Goal: Information Seeking & Learning: Learn about a topic

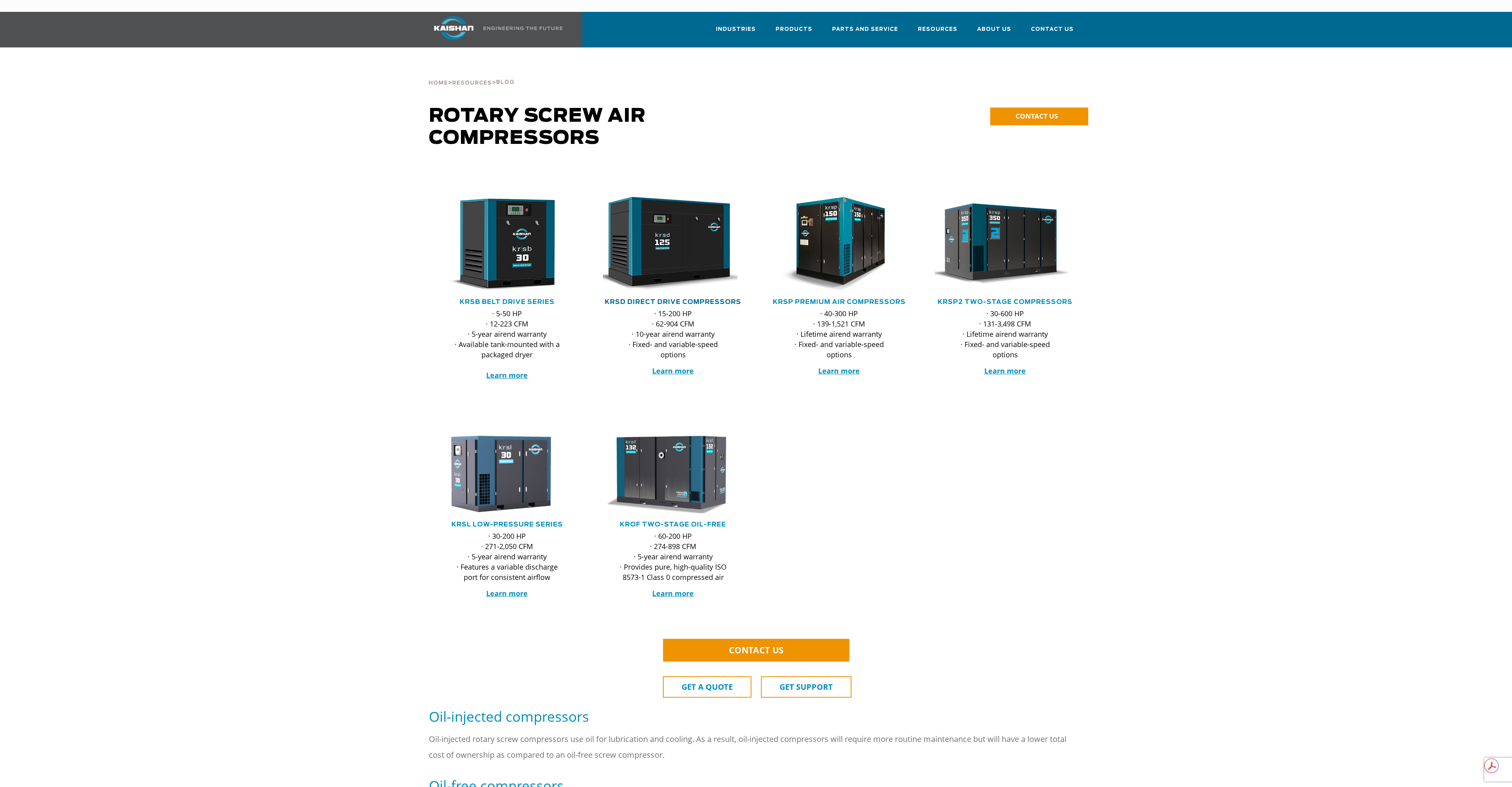
click at [721, 299] on link "KRSD Direct Drive Compressors" at bounding box center [673, 302] width 136 height 6
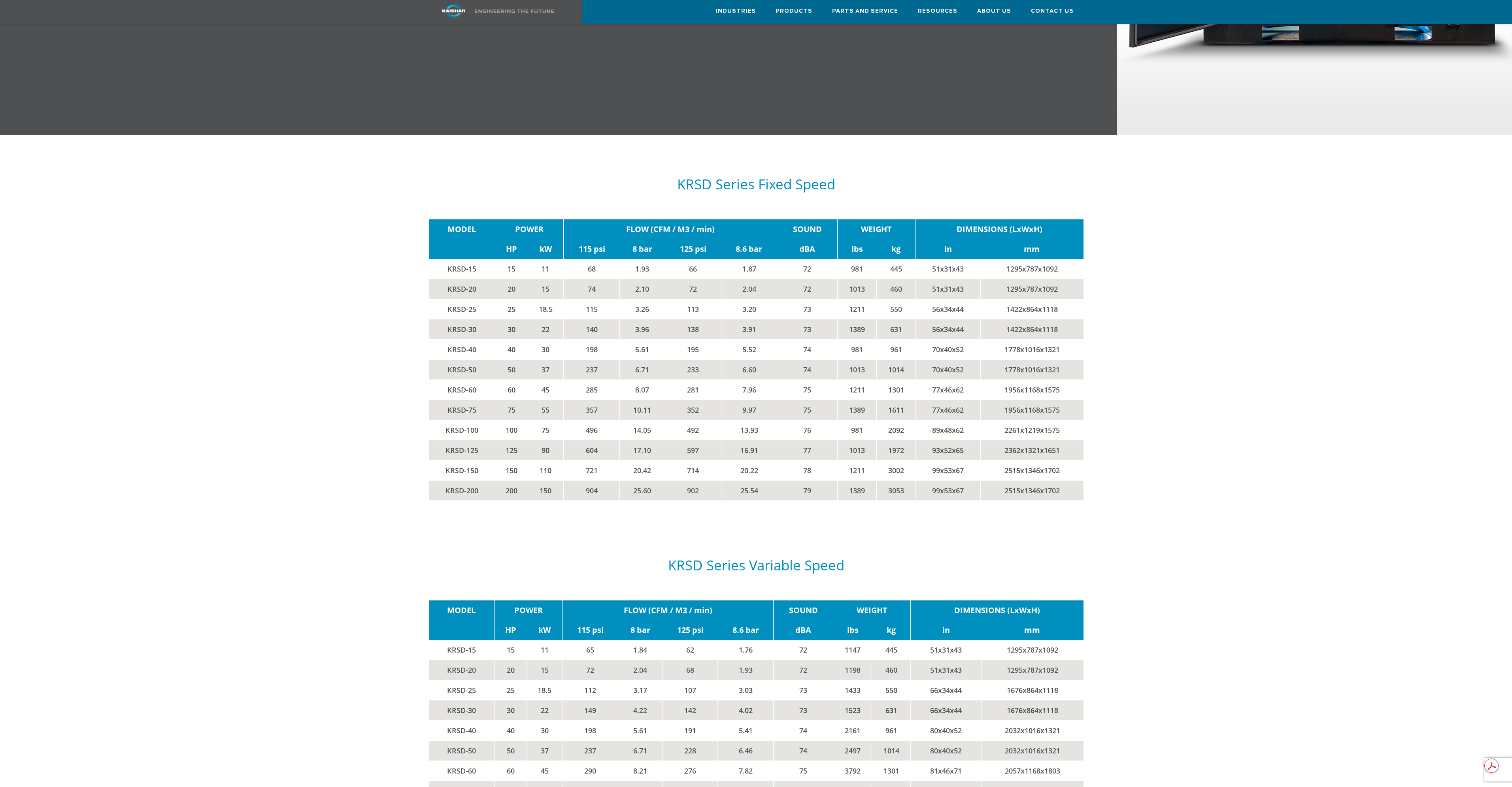
scroll to position [1185, 0]
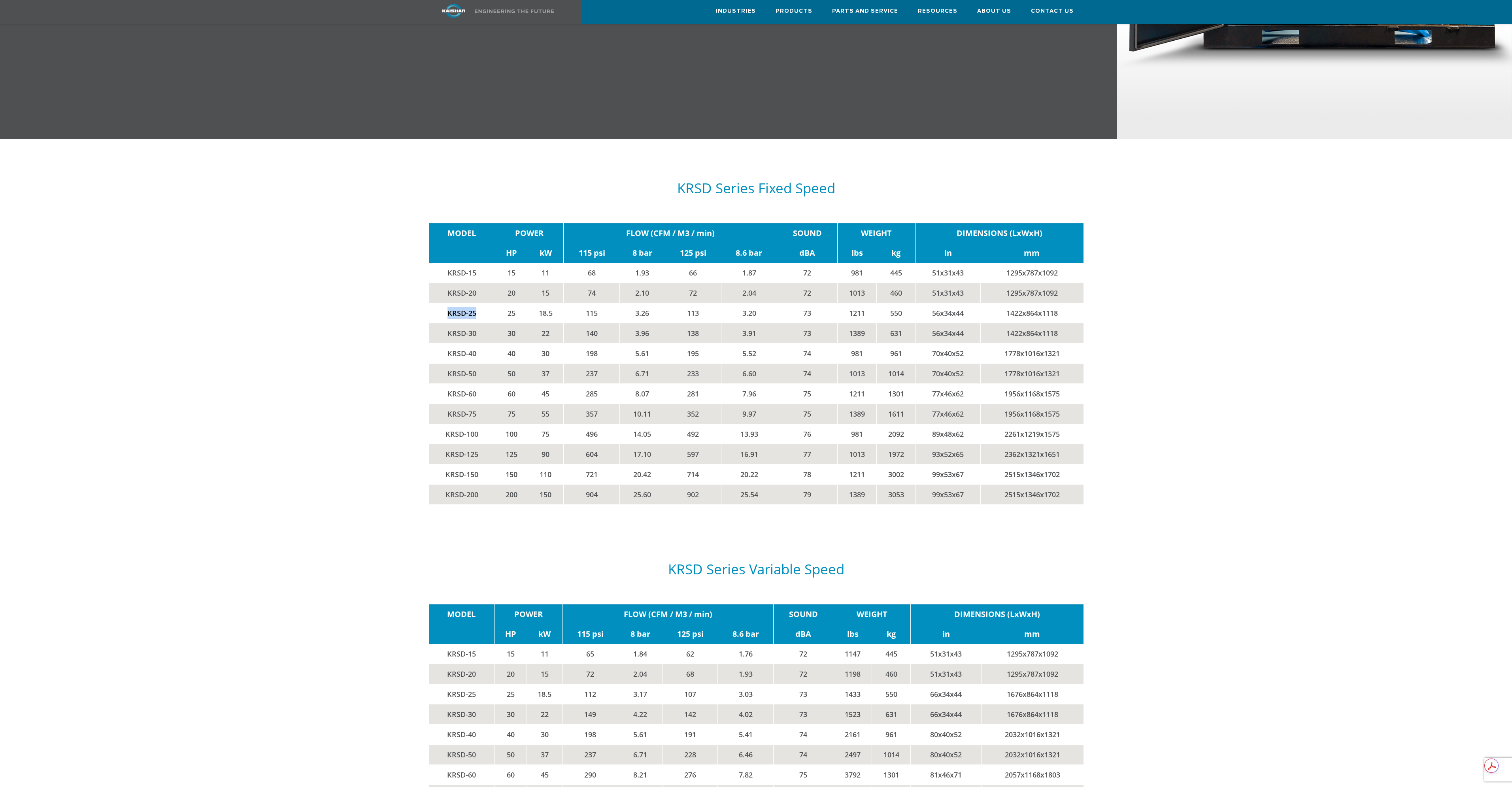
drag, startPoint x: 448, startPoint y: 299, endPoint x: 474, endPoint y: 305, distance: 26.7
click at [474, 305] on td "KRSD-25" at bounding box center [462, 313] width 66 height 20
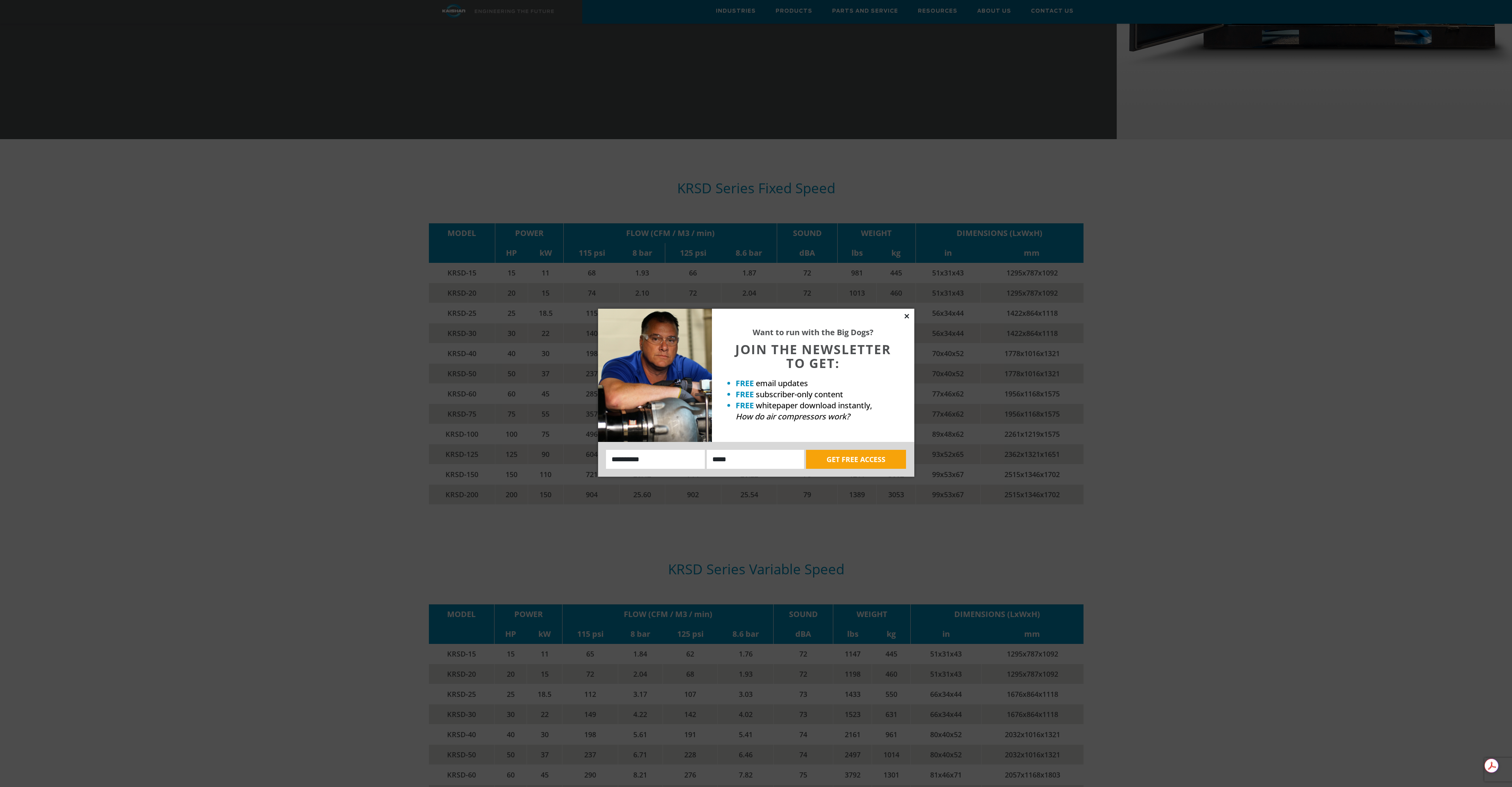
click at [907, 314] on icon at bounding box center [907, 316] width 7 height 7
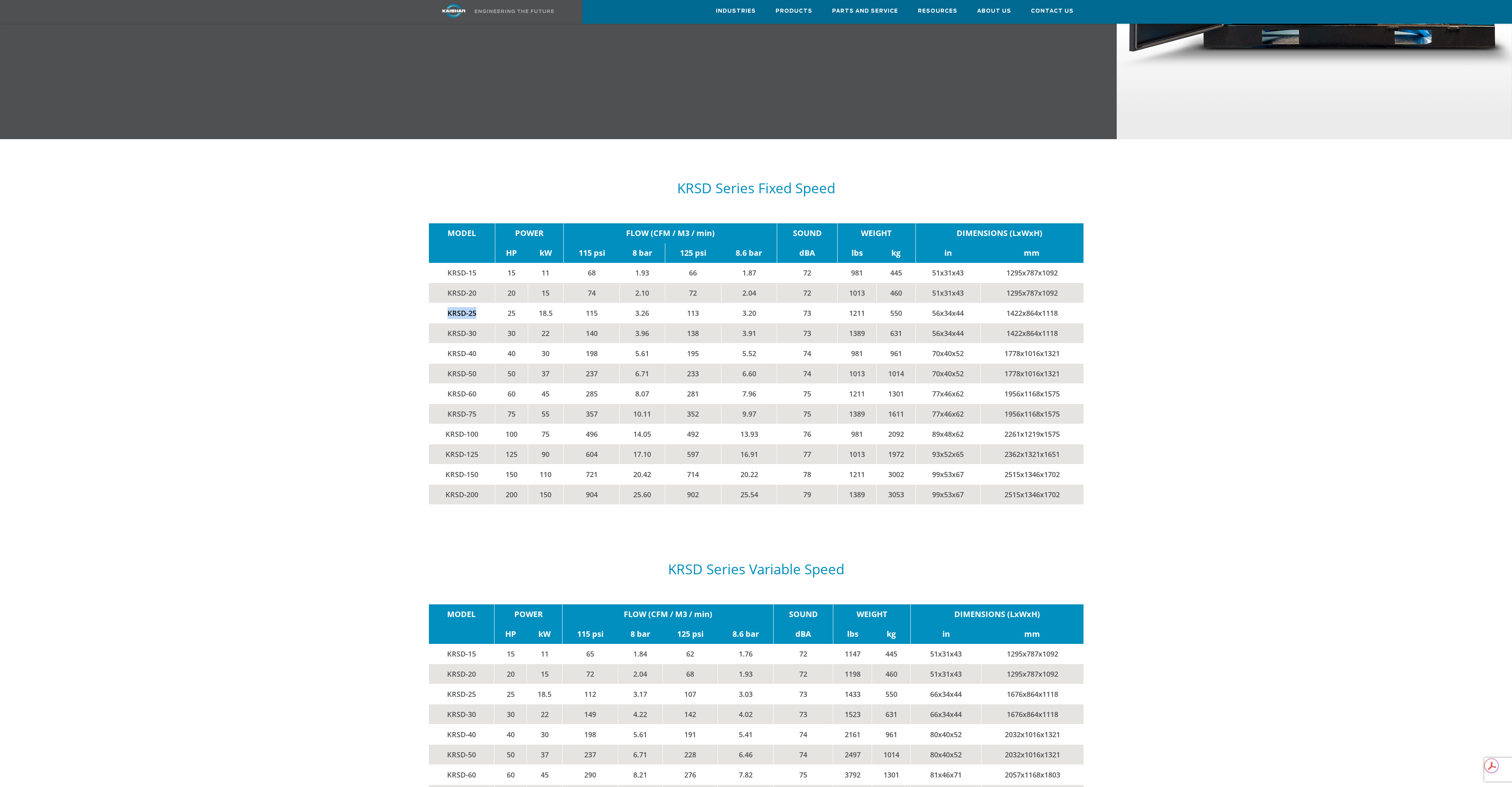
drag, startPoint x: 445, startPoint y: 302, endPoint x: 475, endPoint y: 302, distance: 30.0
click at [475, 303] on td "KRSD-25" at bounding box center [462, 313] width 66 height 20
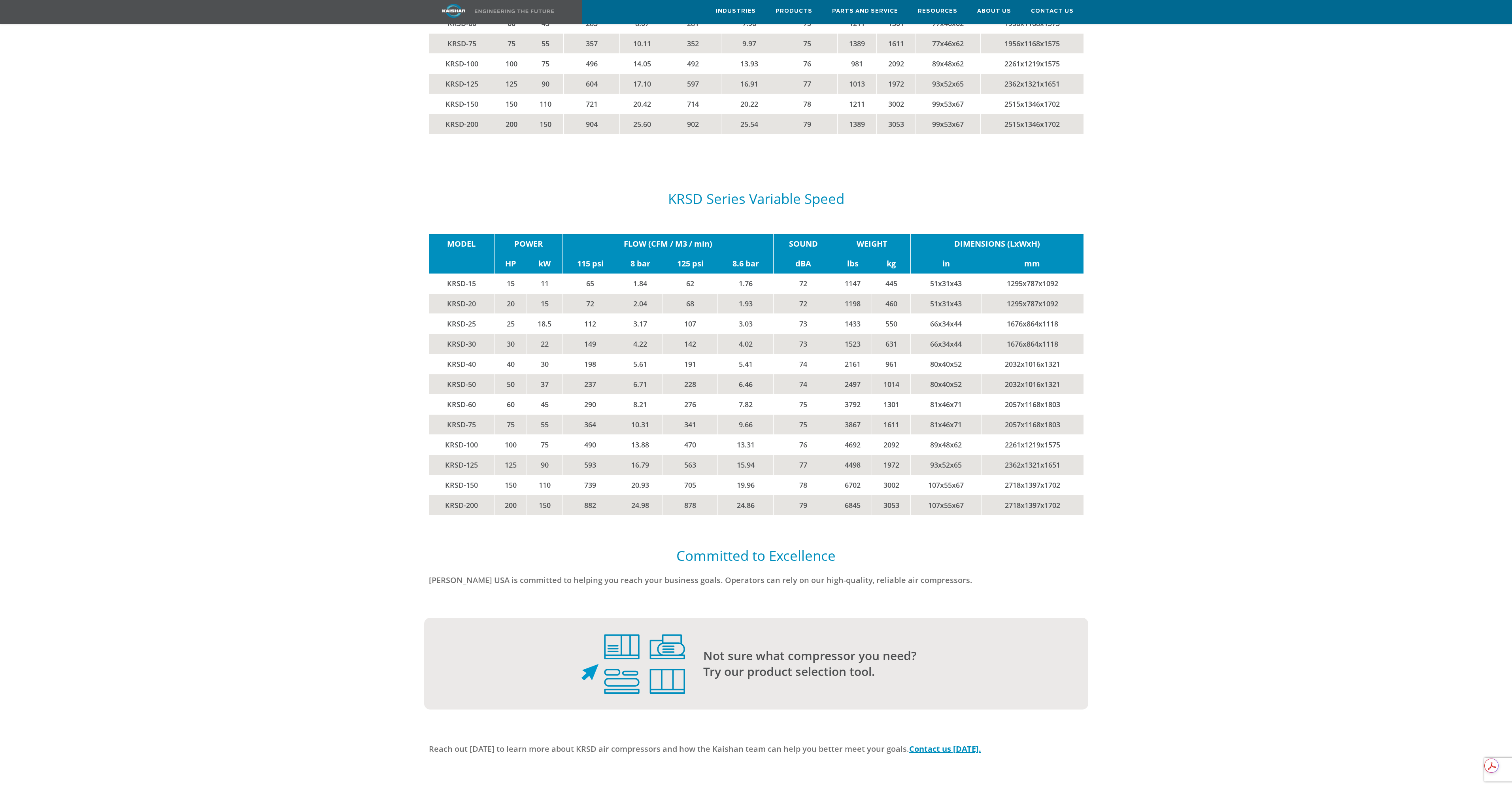
scroll to position [1502, 0]
